Goal: Task Accomplishment & Management: Manage account settings

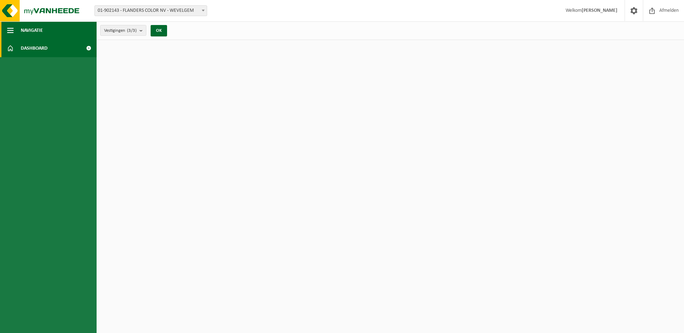
click at [10, 30] on span "button" at bounding box center [10, 30] width 6 height 18
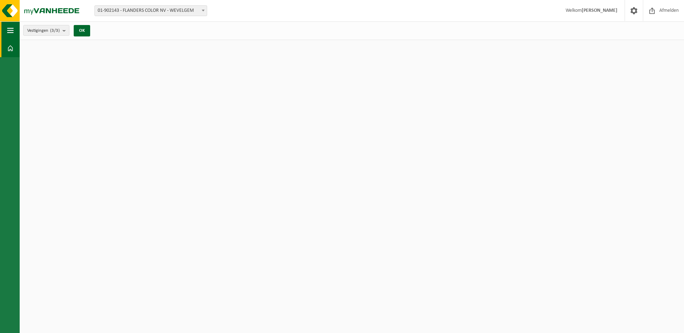
click at [10, 30] on span "button" at bounding box center [10, 30] width 6 height 18
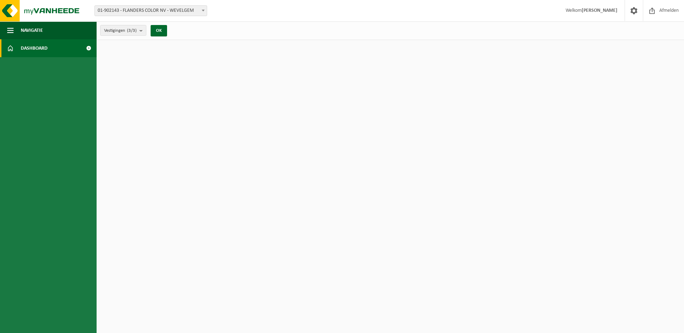
click at [13, 46] on span at bounding box center [10, 48] width 6 height 18
click at [88, 48] on span at bounding box center [88, 48] width 16 height 18
click at [163, 32] on button "OK" at bounding box center [159, 30] width 16 height 11
click at [632, 11] on span at bounding box center [633, 10] width 11 height 21
